Goal: Task Accomplishment & Management: Manage account settings

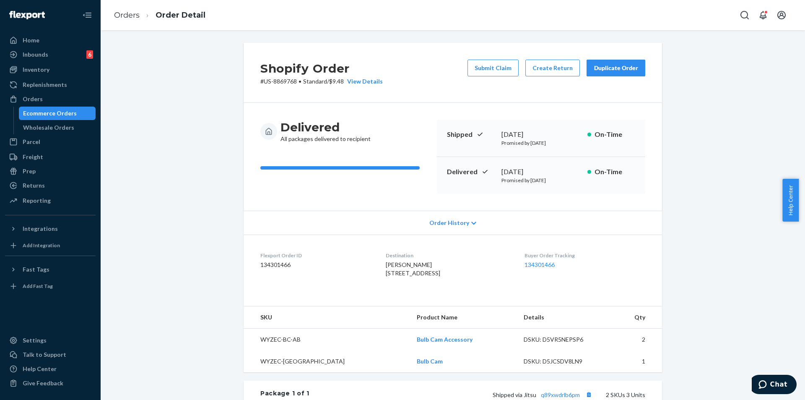
scroll to position [200, 0]
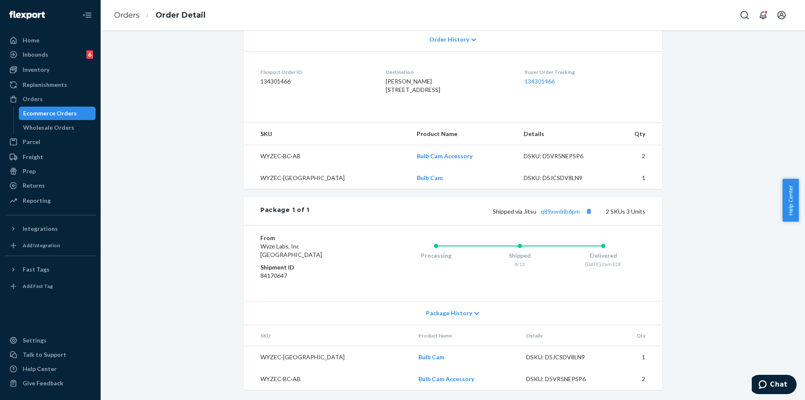
click at [36, 112] on div "Ecommerce Orders" at bounding box center [50, 113] width 54 height 8
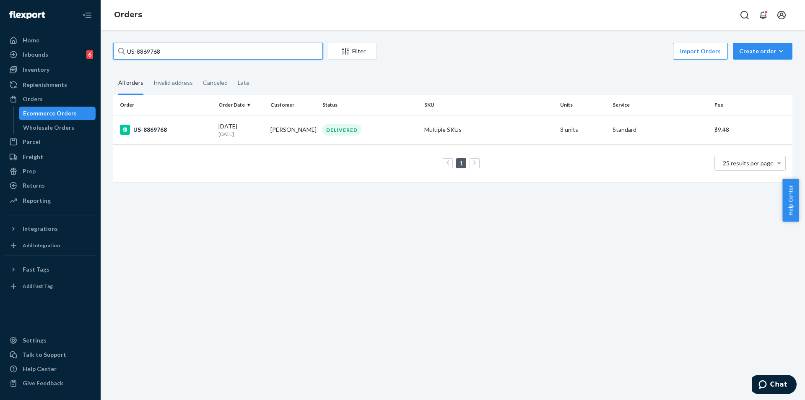
click at [185, 49] on input "US-8869768" at bounding box center [218, 51] width 210 height 17
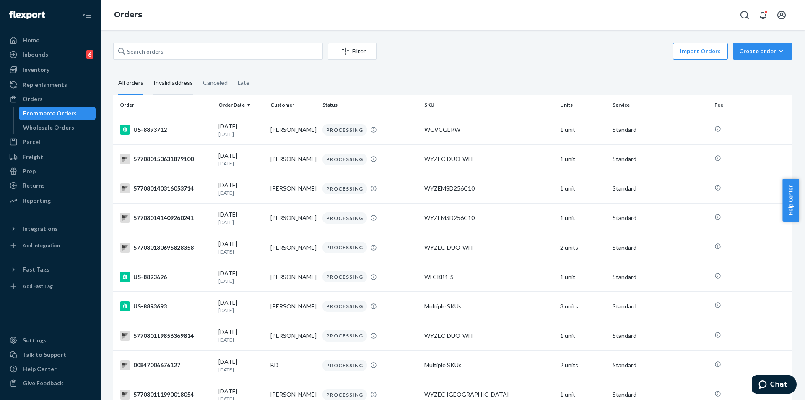
click at [174, 81] on div "Invalid address" at bounding box center [172, 83] width 39 height 23
click at [148, 72] on input "Invalid address" at bounding box center [148, 72] width 0 height 0
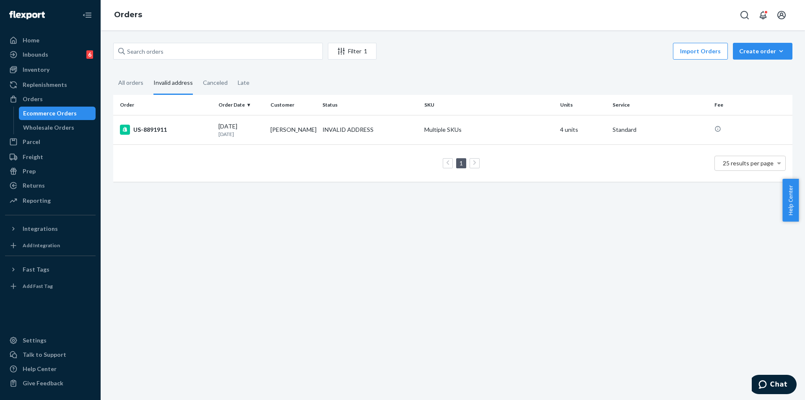
click at [282, 271] on div "Filter 1 Import Orders Create order Ecommerce order Removal order All orders In…" at bounding box center [453, 214] width 705 height 369
click at [254, 132] on p "[DATE]" at bounding box center [240, 133] width 45 height 7
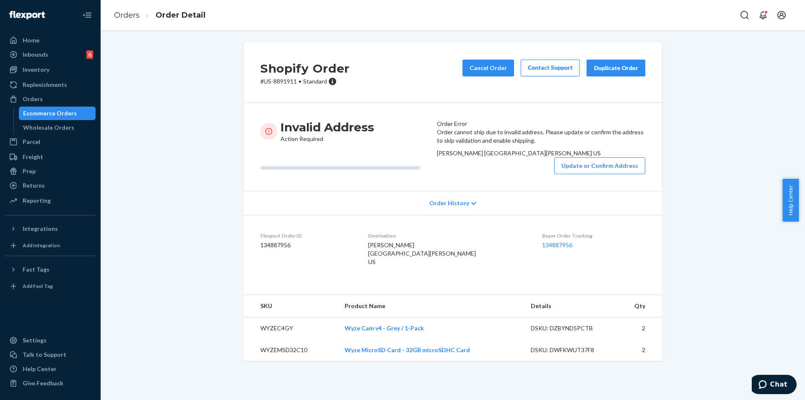
click at [278, 78] on p "# US-8891911 • Standard" at bounding box center [304, 81] width 89 height 8
copy p "8891911"
click at [373, 174] on div "Invalid Address Action Required" at bounding box center [345, 147] width 170 height 55
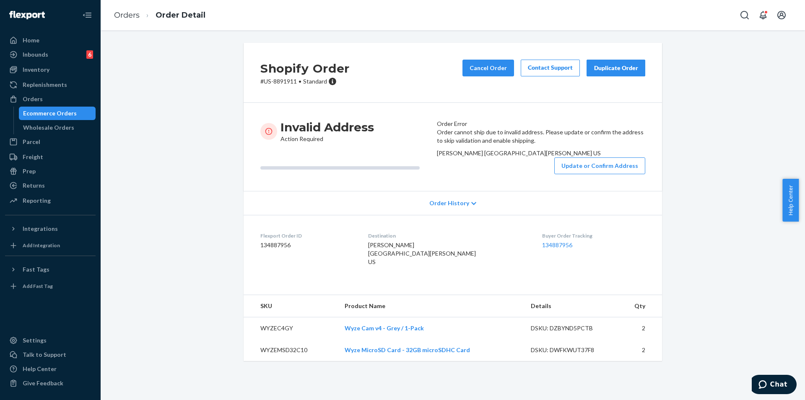
click at [715, 212] on div "Shopify Order # US-8891911 • Standard Cancel Order Contact Support Duplicate Or…" at bounding box center [453, 207] width 692 height 328
drag, startPoint x: 382, startPoint y: 318, endPoint x: 456, endPoint y: 327, distance: 74.7
click at [456, 286] on dl "Flexport Order ID 134887956 Destination [PERSON_NAME] [GEOGRAPHIC_DATA][PERSON_…" at bounding box center [453, 250] width 419 height 71
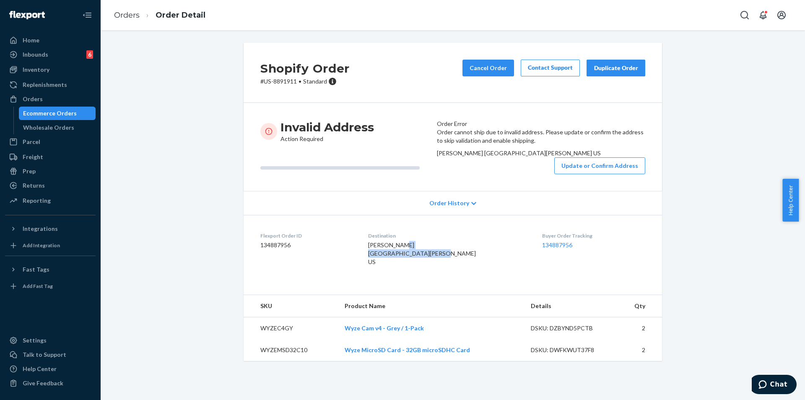
copy span "[GEOGRAPHIC_DATA][PERSON_NAME]"
click at [588, 174] on button "Update or Confirm Address" at bounding box center [599, 165] width 91 height 17
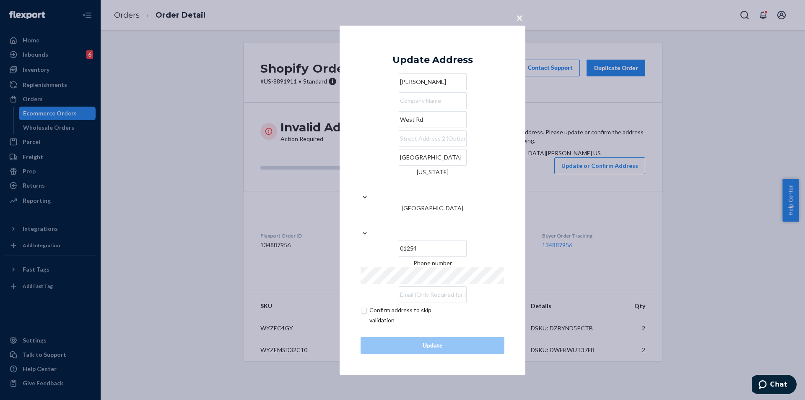
click at [424, 128] on input "West Rd" at bounding box center [433, 119] width 68 height 17
paste input "text"
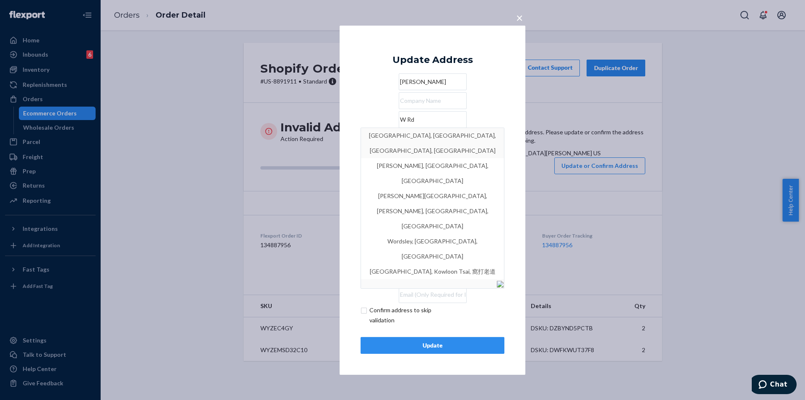
type input "W Rd"
click at [511, 122] on div "× Update Address [PERSON_NAME][GEOGRAPHIC_DATA][PERSON_NAME], [GEOGRAPHIC_DATA]…" at bounding box center [433, 199] width 186 height 349
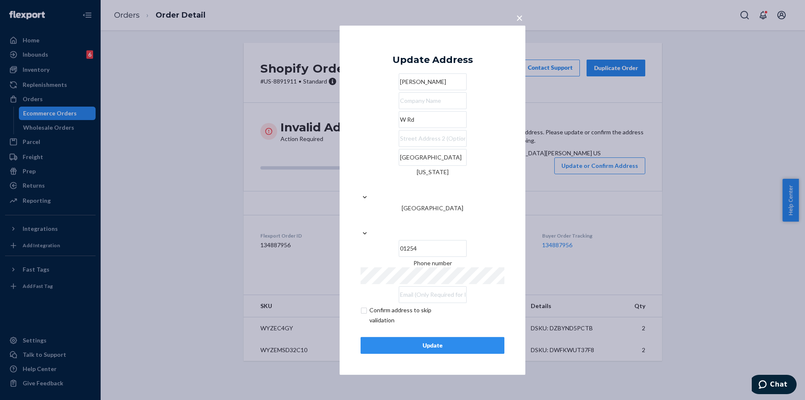
click at [447, 128] on input "W Rd" at bounding box center [433, 119] width 68 height 17
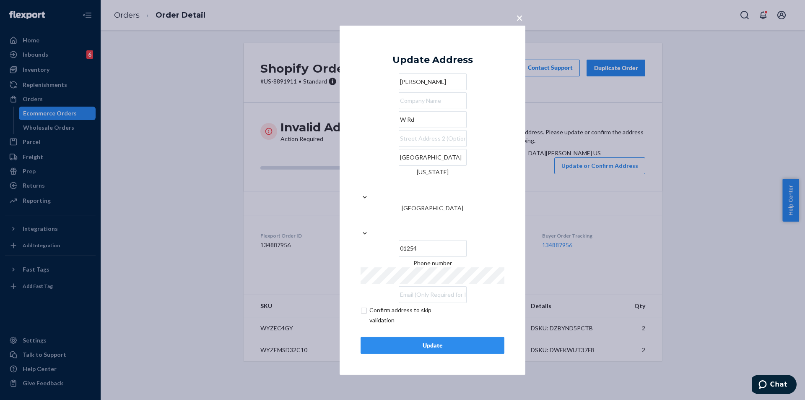
click at [447, 128] on input "W Rd" at bounding box center [433, 119] width 68 height 17
click at [518, 146] on div "× Update Address [PERSON_NAME][GEOGRAPHIC_DATA][PERSON_NAME][US_STATE] 01254 Ph…" at bounding box center [433, 199] width 186 height 349
click at [522, 24] on span "×" at bounding box center [519, 17] width 7 height 14
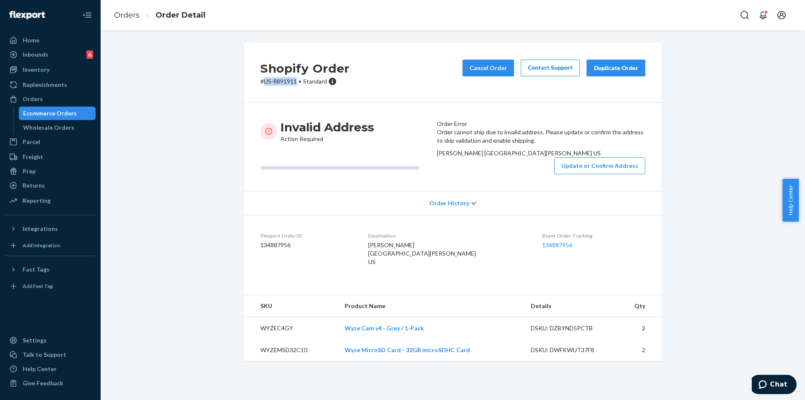
drag, startPoint x: 260, startPoint y: 81, endPoint x: 293, endPoint y: 83, distance: 32.3
click at [293, 83] on p "# US-8891911 • Standard" at bounding box center [304, 81] width 89 height 8
copy p "US-8891911"
click at [345, 174] on div "Invalid Address Action Required" at bounding box center [345, 147] width 170 height 55
click at [280, 82] on p "# US-8891911 • Standard" at bounding box center [304, 81] width 89 height 8
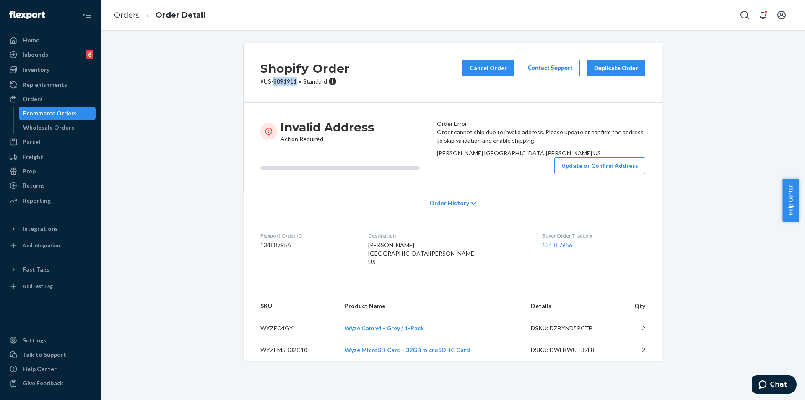
click at [280, 82] on p "# US-8891911 • Standard" at bounding box center [304, 81] width 89 height 8
copy p "8891911"
click at [271, 174] on div "Invalid Address Action Required" at bounding box center [345, 147] width 170 height 55
click at [62, 108] on div "Ecommerce Orders" at bounding box center [57, 113] width 75 height 12
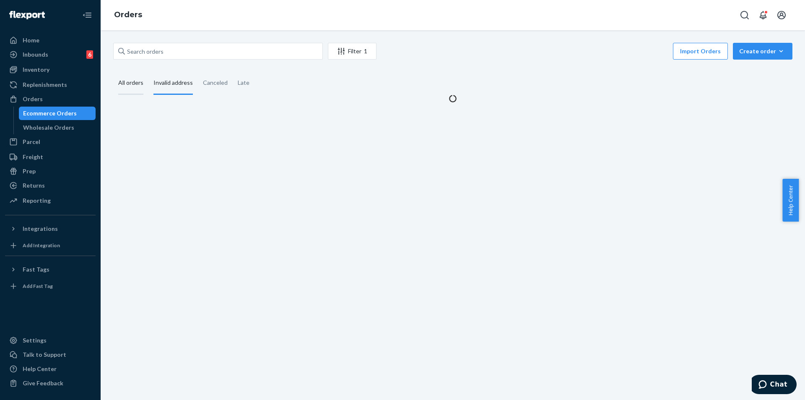
click at [137, 86] on div "All orders" at bounding box center [130, 83] width 25 height 23
click at [113, 72] on input "All orders" at bounding box center [113, 72] width 0 height 0
click at [159, 83] on div "Invalid address" at bounding box center [172, 83] width 39 height 23
click at [148, 72] on input "Invalid address" at bounding box center [148, 72] width 0 height 0
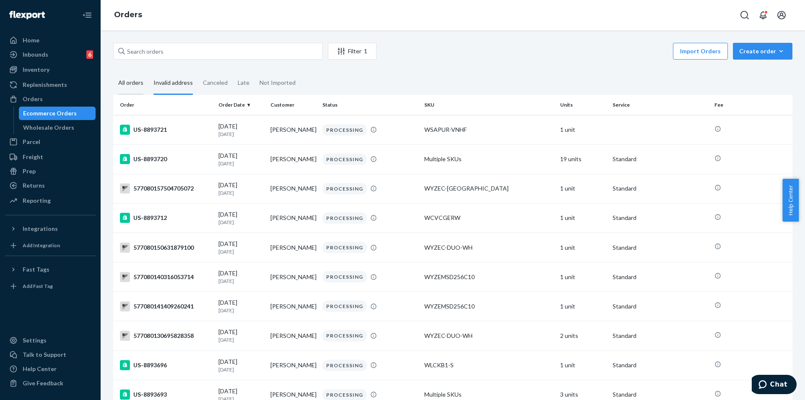
click at [140, 82] on div "All orders" at bounding box center [130, 83] width 25 height 23
click at [113, 72] on input "All orders" at bounding box center [113, 72] width 0 height 0
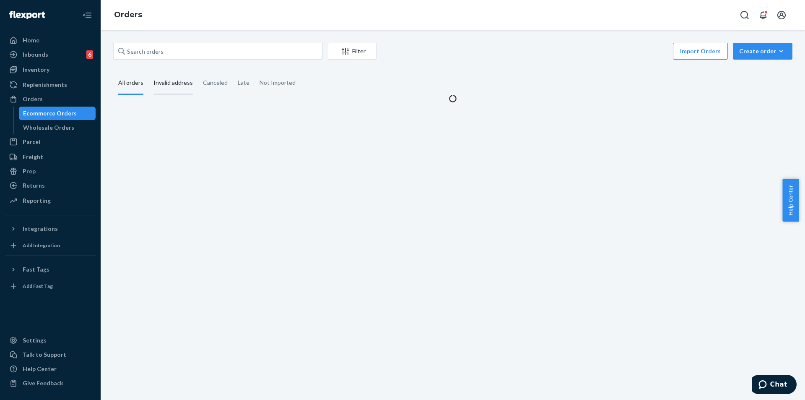
click at [172, 83] on div "Invalid address" at bounding box center [172, 83] width 39 height 23
click at [148, 72] on input "Invalid address" at bounding box center [148, 72] width 0 height 0
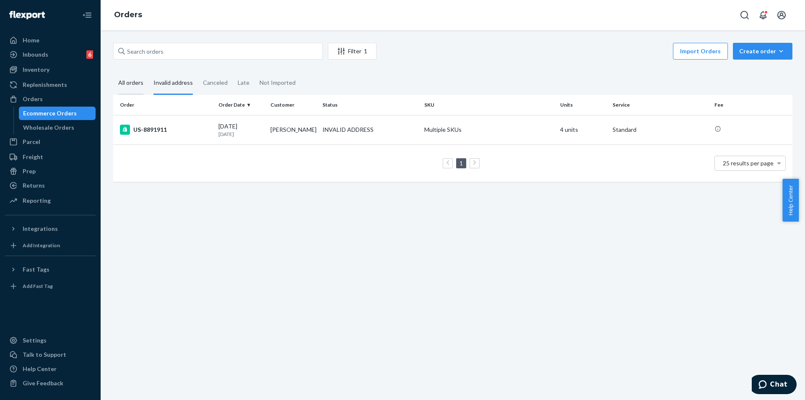
click at [126, 85] on div "All orders" at bounding box center [130, 83] width 25 height 23
click at [113, 72] on input "All orders" at bounding box center [113, 72] width 0 height 0
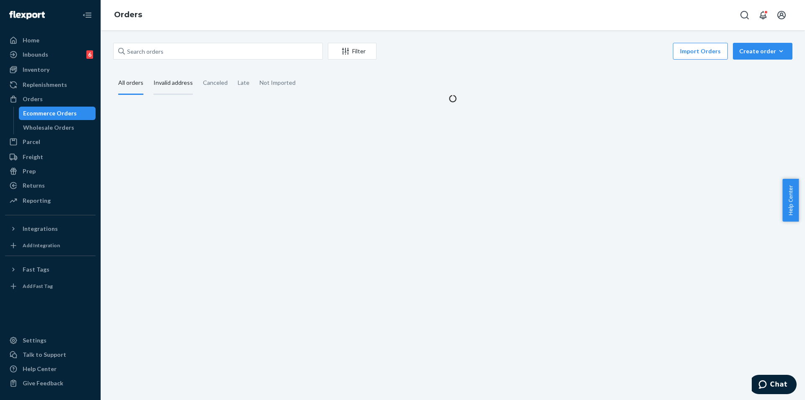
click at [169, 84] on div "Invalid address" at bounding box center [172, 83] width 39 height 23
click at [148, 72] on input "Invalid address" at bounding box center [148, 72] width 0 height 0
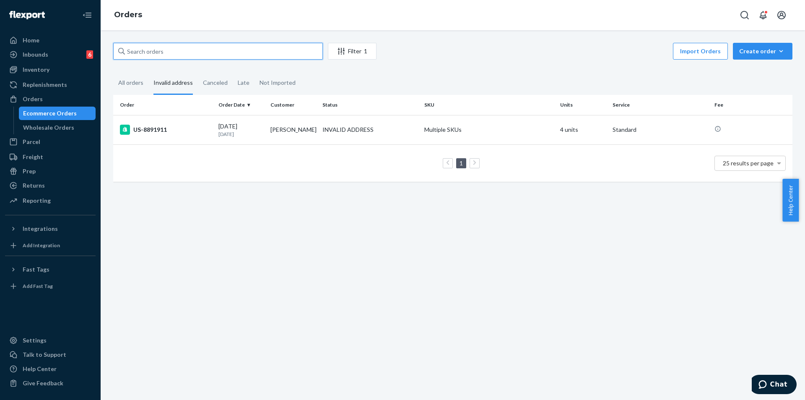
click at [198, 47] on input "text" at bounding box center [218, 51] width 210 height 17
click at [194, 133] on div "US-8891911" at bounding box center [166, 130] width 92 height 10
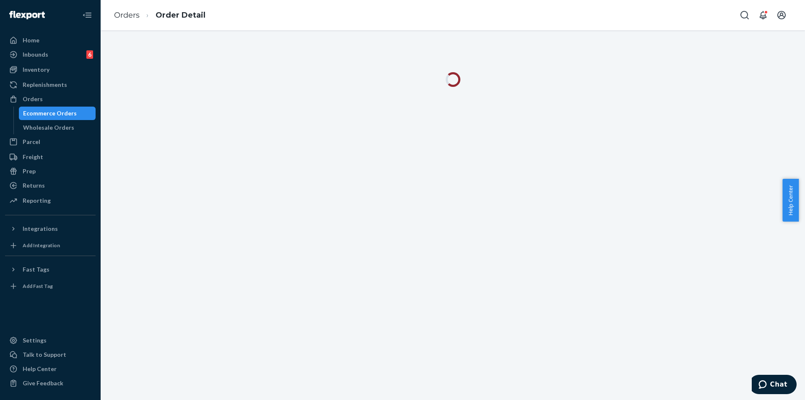
click at [205, 143] on div at bounding box center [453, 214] width 705 height 369
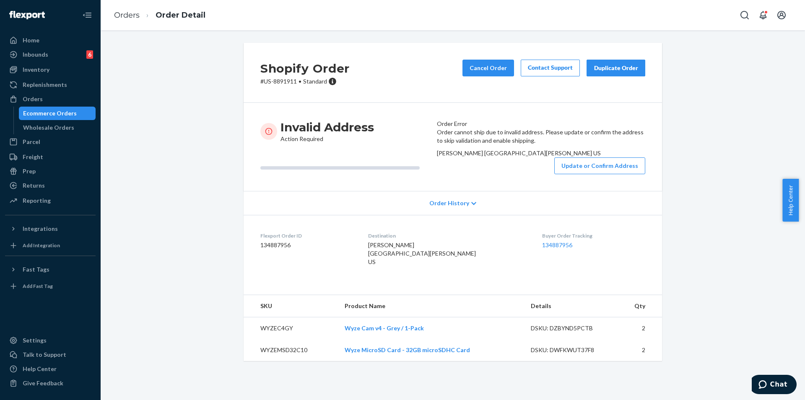
click at [59, 107] on link "Ecommerce Orders" at bounding box center [57, 113] width 77 height 13
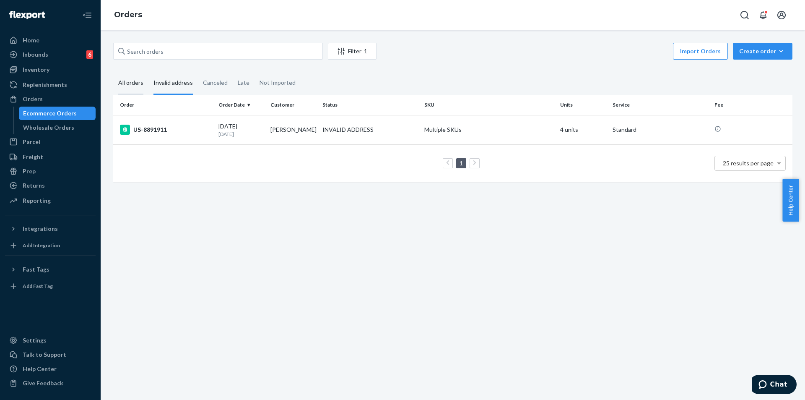
click at [135, 81] on div "All orders" at bounding box center [130, 83] width 25 height 23
click at [113, 72] on input "All orders" at bounding box center [113, 72] width 0 height 0
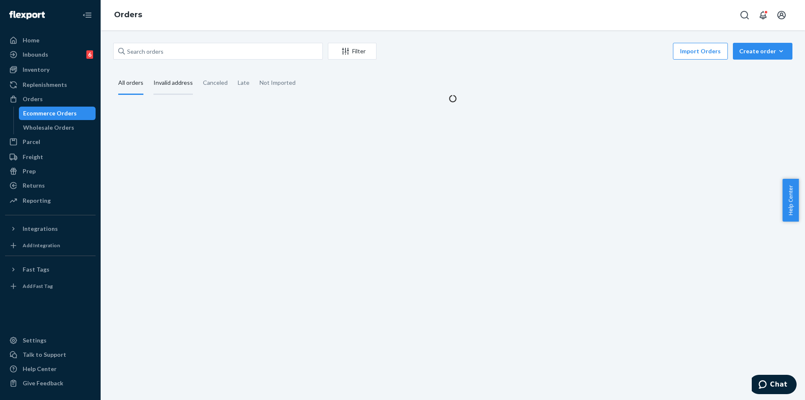
click at [166, 75] on div "Invalid address" at bounding box center [172, 83] width 39 height 23
click at [148, 72] on input "Invalid address" at bounding box center [148, 72] width 0 height 0
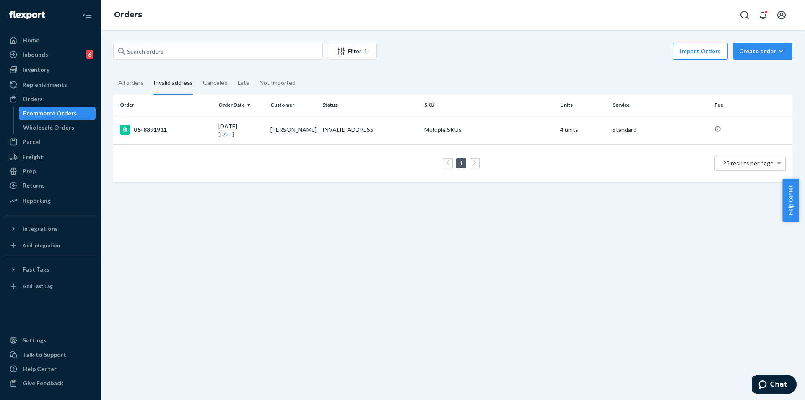
click at [340, 304] on div "Filter 1 Import Orders Create order Ecommerce order Removal order All orders In…" at bounding box center [453, 214] width 705 height 369
click at [128, 81] on div "All orders" at bounding box center [130, 83] width 25 height 23
click at [113, 72] on input "All orders" at bounding box center [113, 72] width 0 height 0
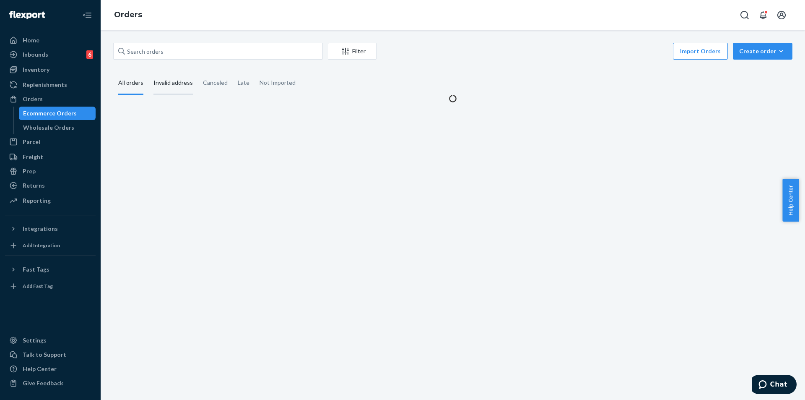
click at [179, 81] on div "Invalid address" at bounding box center [172, 83] width 39 height 23
click at [148, 72] on input "Invalid address" at bounding box center [148, 72] width 0 height 0
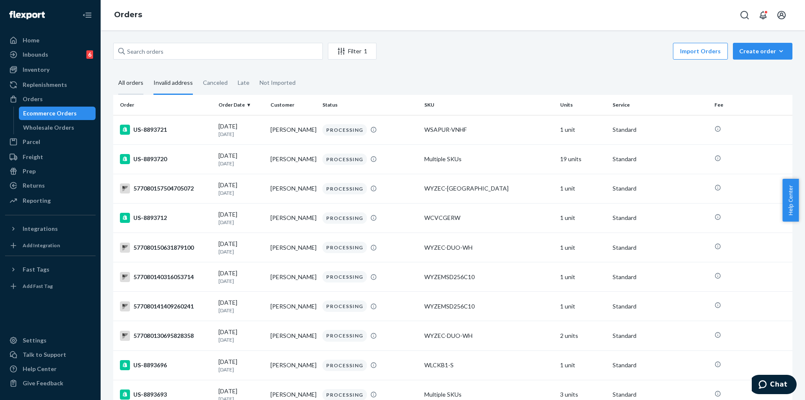
click at [135, 73] on div "All orders" at bounding box center [130, 83] width 25 height 23
click at [113, 72] on input "All orders" at bounding box center [113, 72] width 0 height 0
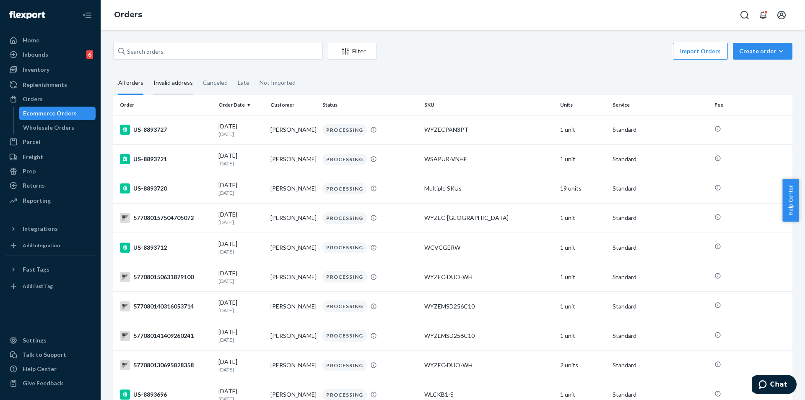
click at [161, 81] on div "Invalid address" at bounding box center [172, 83] width 39 height 23
click at [148, 72] on input "Invalid address" at bounding box center [148, 72] width 0 height 0
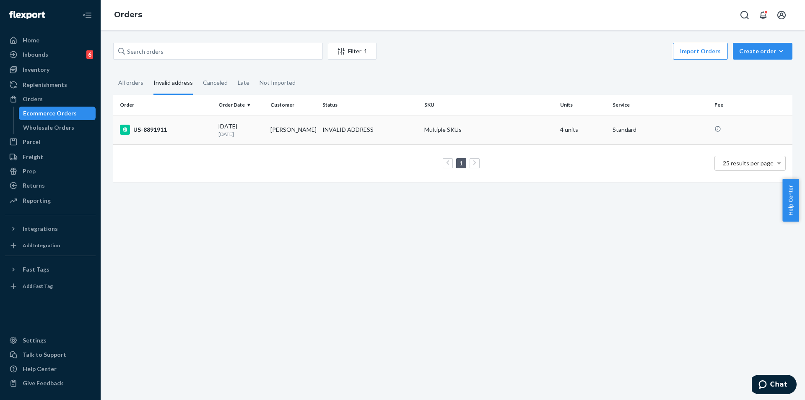
click at [245, 134] on p "[DATE]" at bounding box center [240, 133] width 45 height 7
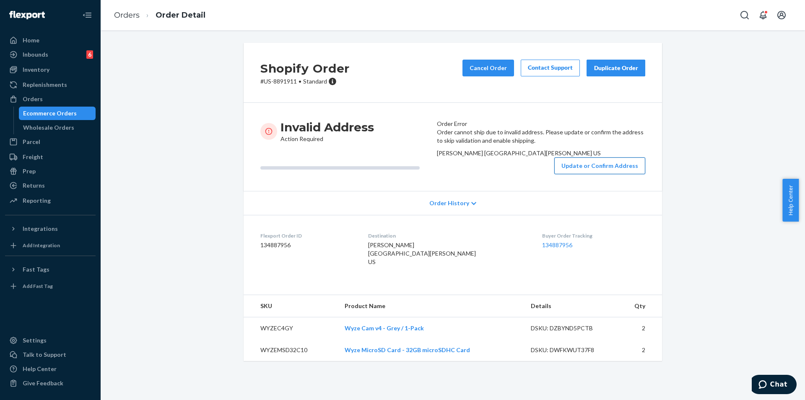
click at [580, 174] on button "Update or Confirm Address" at bounding box center [599, 165] width 91 height 17
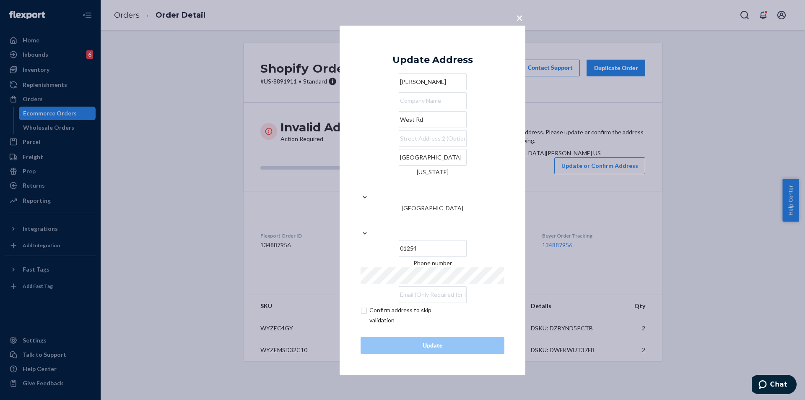
click at [414, 128] on input "West Rd" at bounding box center [433, 119] width 68 height 17
paste input "[STREET_ADDRESS]"
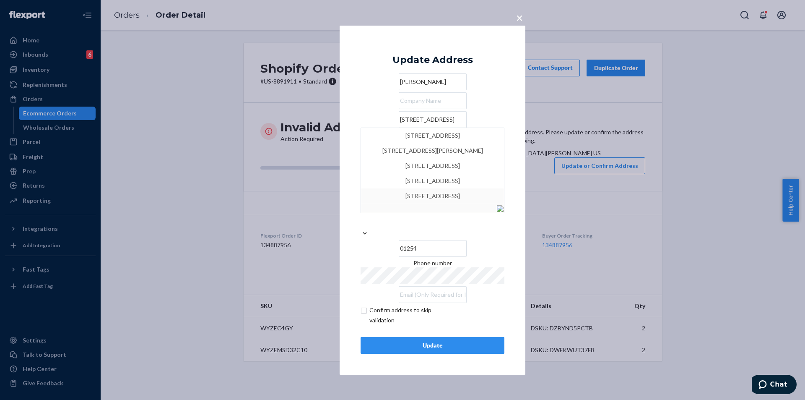
type input "[STREET_ADDRESS]"
click at [477, 305] on div "Confirm address to skip validation" at bounding box center [433, 315] width 144 height 20
click at [477, 176] on div "[US_STATE]" at bounding box center [433, 172] width 144 height 8
click at [433, 188] on input "[US_STATE]" at bounding box center [432, 184] width 1 height 17
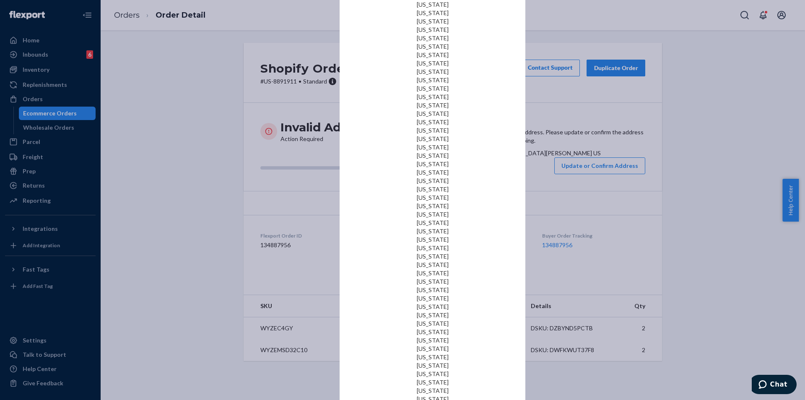
scroll to position [317, 0]
click at [476, 185] on div "[US_STATE]" at bounding box center [433, 181] width 144 height 8
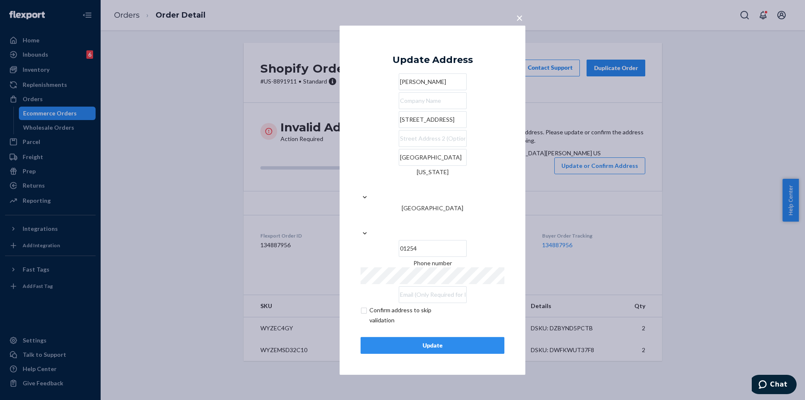
click at [464, 305] on div "Confirm address to skip validation" at bounding box center [433, 315] width 144 height 20
click at [444, 341] on div "Update" at bounding box center [433, 345] width 130 height 8
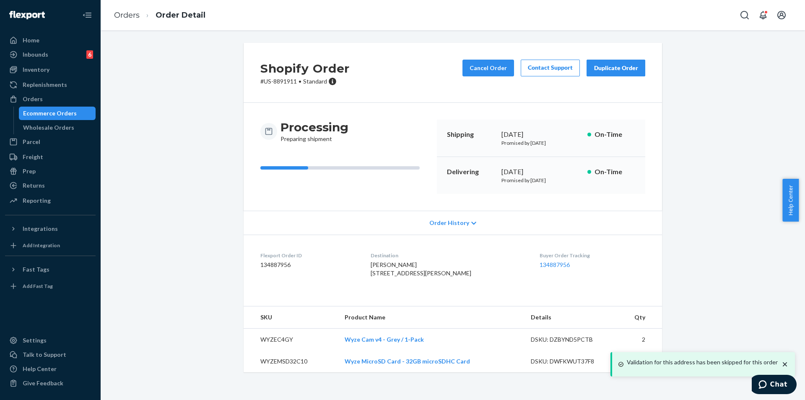
click at [41, 112] on div "Ecommerce Orders" at bounding box center [50, 113] width 54 height 8
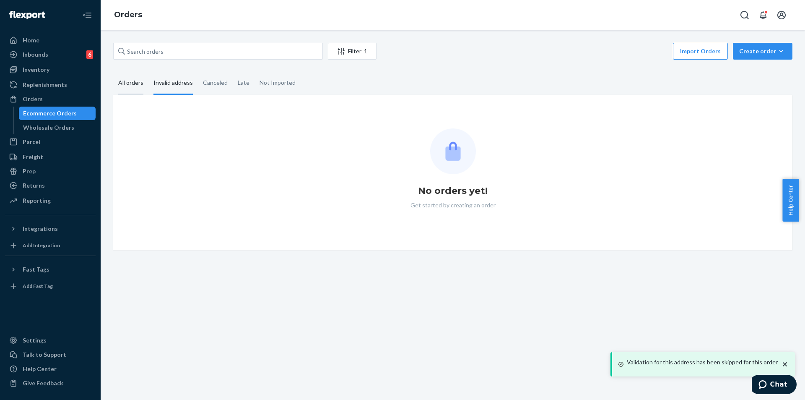
click at [120, 83] on div "All orders" at bounding box center [130, 83] width 25 height 23
click at [113, 72] on input "All orders" at bounding box center [113, 72] width 0 height 0
click at [170, 84] on div "Invalid address" at bounding box center [172, 83] width 39 height 23
click at [148, 72] on input "Invalid address" at bounding box center [148, 72] width 0 height 0
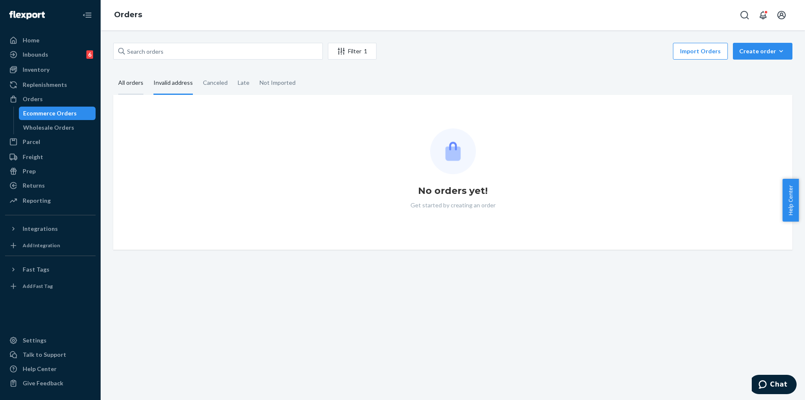
click at [147, 86] on div "All orders" at bounding box center [130, 83] width 35 height 23
click at [113, 72] on input "All orders" at bounding box center [113, 72] width 0 height 0
click at [171, 82] on div "Invalid address" at bounding box center [172, 83] width 39 height 23
click at [148, 72] on input "Invalid address" at bounding box center [148, 72] width 0 height 0
